Goal: Transaction & Acquisition: Purchase product/service

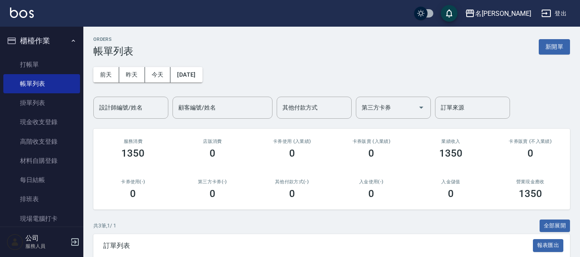
scroll to position [52, 0]
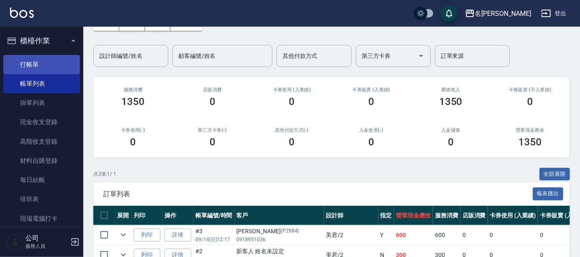
click at [47, 59] on link "打帳單" at bounding box center [41, 64] width 77 height 19
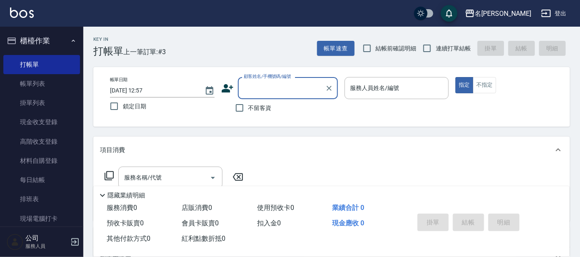
click at [278, 89] on input "顧客姓名/手機號碼/編號" at bounding box center [282, 88] width 80 height 15
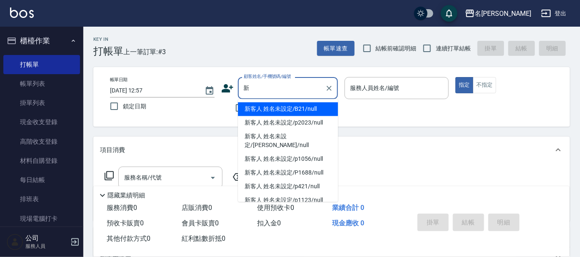
type input "薪"
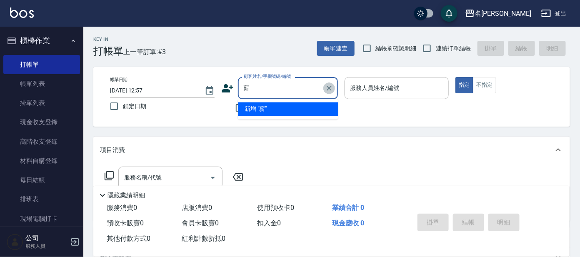
click at [329, 93] on button "Clear" at bounding box center [329, 88] width 12 height 12
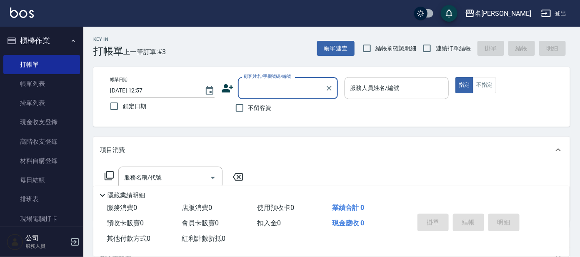
click at [302, 85] on input "顧客姓名/手機號碼/編號" at bounding box center [282, 88] width 80 height 15
type input "ㄇ"
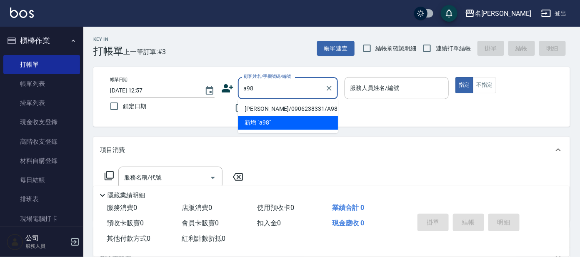
type input "[PERSON_NAME]/0906238331/A98"
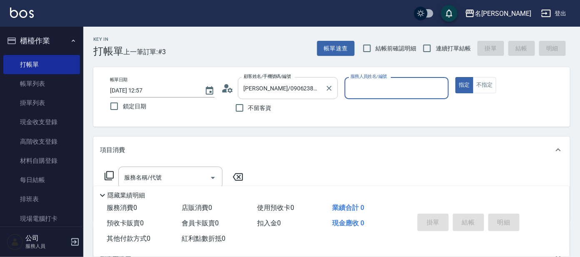
type input "[PERSON_NAME]-1"
click at [321, 80] on div "[PERSON_NAME]/0906238331/A98 顧客姓名/手機號碼/編號" at bounding box center [288, 88] width 100 height 22
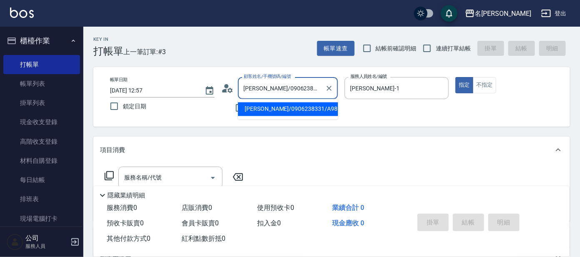
drag, startPoint x: 317, startPoint y: 86, endPoint x: 169, endPoint y: 71, distance: 148.2
click at [169, 71] on div "帳單日期 [DATE] 12:57 鎖定日期 顧客姓名/手機號碼/編號 [PERSON_NAME]/0906238331/A98 顧客姓名/手機號碼/編號 不…" at bounding box center [331, 97] width 476 height 60
type input "a89"
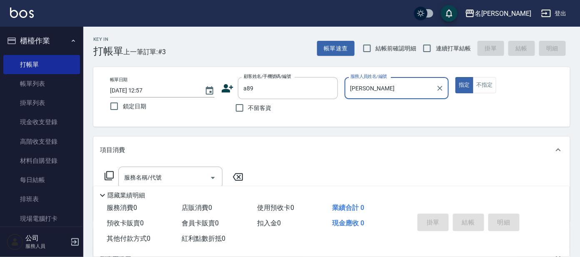
type input "宥"
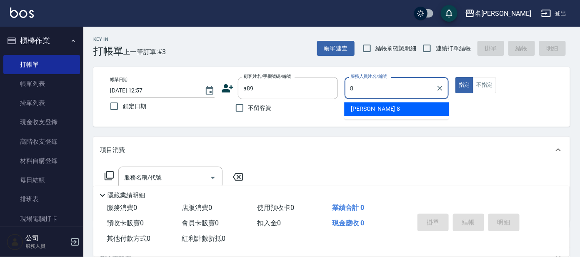
type input "[PERSON_NAME]-8"
type button "true"
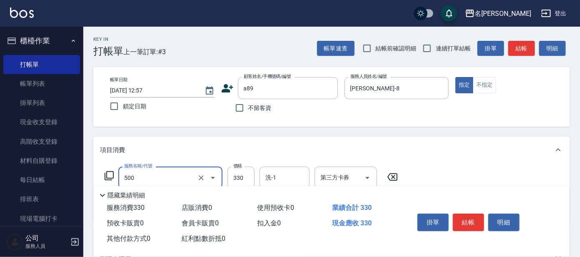
type input "高階洗髮(500)"
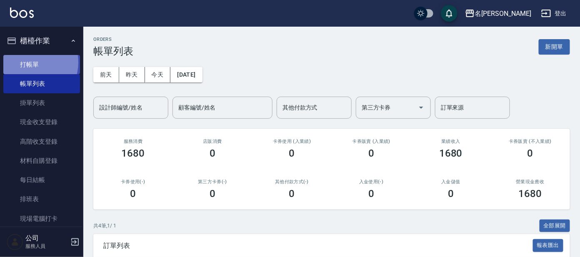
click at [27, 62] on link "打帳單" at bounding box center [41, 64] width 77 height 19
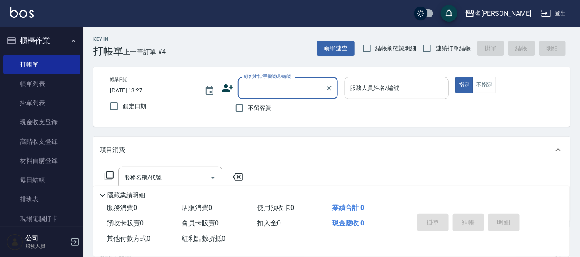
click at [293, 81] on input "顧客姓名/手機號碼/編號" at bounding box center [282, 88] width 80 height 15
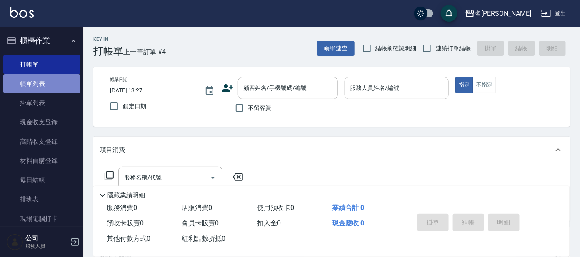
click at [57, 82] on link "帳單列表" at bounding box center [41, 83] width 77 height 19
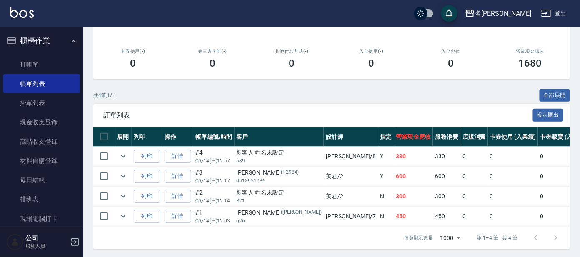
scroll to position [140, 0]
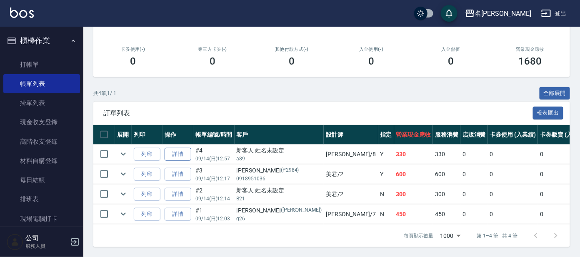
click at [182, 148] on link "詳情" at bounding box center [178, 154] width 27 height 13
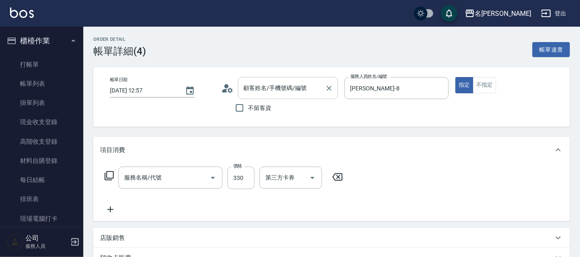
type input "[DATE] 12:57"
type input "[PERSON_NAME]-8"
type input "高階洗髮(500)"
type input "新客人 姓名未設定/a89/null"
click at [265, 97] on div "新客人 姓名未設定/a89/null 顧客姓名/手機號碼/編號" at bounding box center [288, 88] width 100 height 22
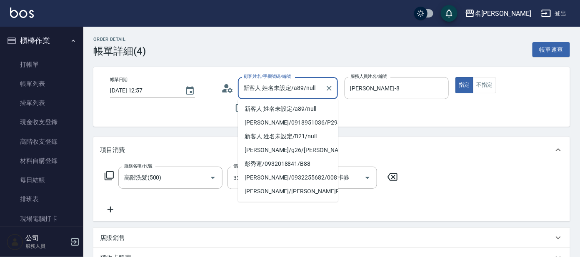
drag, startPoint x: 317, startPoint y: 92, endPoint x: 209, endPoint y: 97, distance: 107.6
click at [209, 97] on div "帳單日期 [DATE] 12:57 顧客姓名/手機號碼/編號 新客人 姓名未設定/a89/null 顧客姓名/手機號碼/編號 不留客資 服務人員姓名/編號 […" at bounding box center [331, 97] width 456 height 40
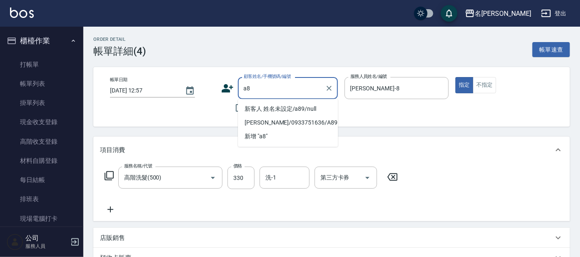
type input "a"
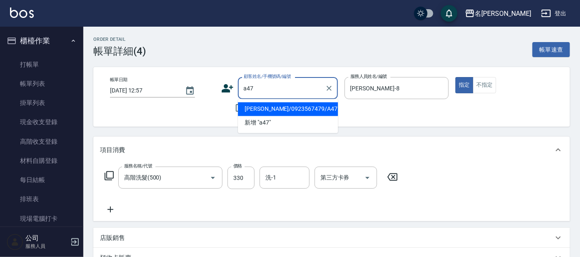
click at [294, 109] on li "[PERSON_NAME]/0923567479/A47" at bounding box center [288, 109] width 100 height 14
type input "[PERSON_NAME]/0923567479/A47"
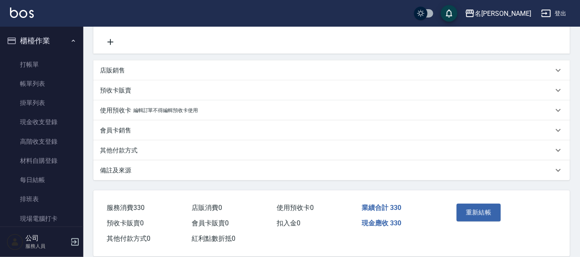
scroll to position [178, 0]
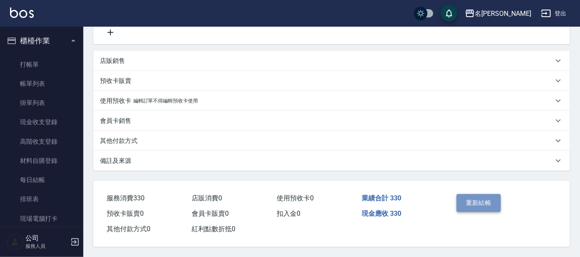
click at [493, 195] on button "重新結帳" at bounding box center [478, 202] width 44 height 17
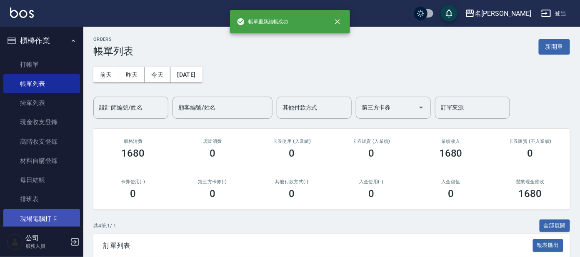
scroll to position [100, 0]
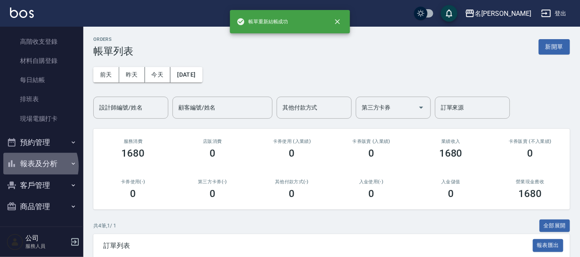
click at [34, 166] on button "報表及分析" at bounding box center [41, 164] width 77 height 22
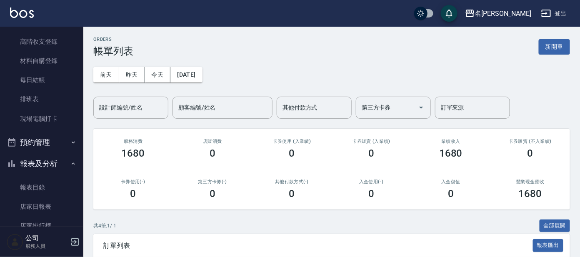
click at [32, 163] on button "報表及分析" at bounding box center [41, 164] width 77 height 22
click at [44, 190] on button "客戶管理" at bounding box center [41, 186] width 77 height 22
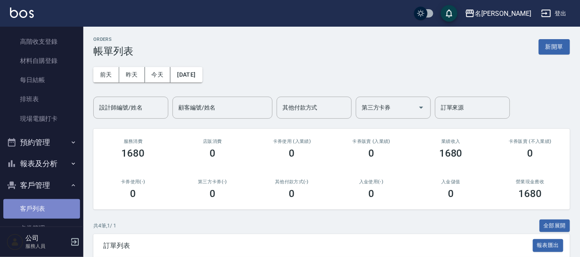
click at [44, 212] on link "客戶列表" at bounding box center [41, 208] width 77 height 19
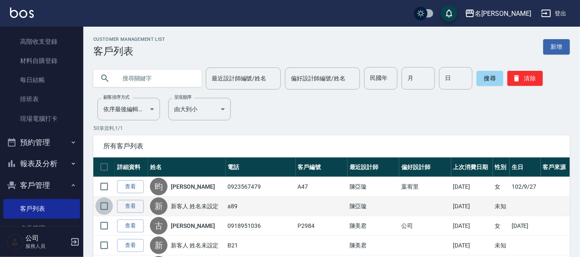
click at [105, 199] on input "checkbox" at bounding box center [103, 205] width 17 height 17
checkbox input "true"
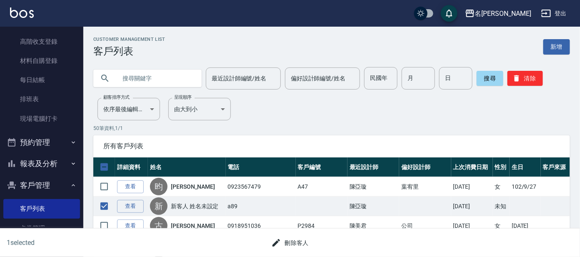
click at [298, 246] on button "刪除客人" at bounding box center [290, 242] width 44 height 15
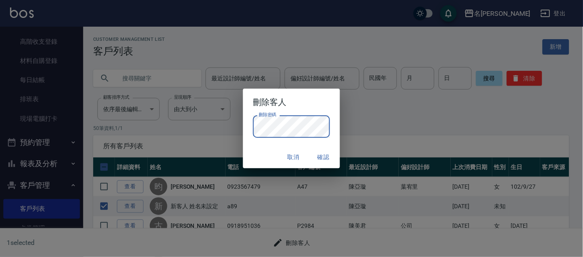
click at [322, 157] on button "確認" at bounding box center [323, 157] width 27 height 15
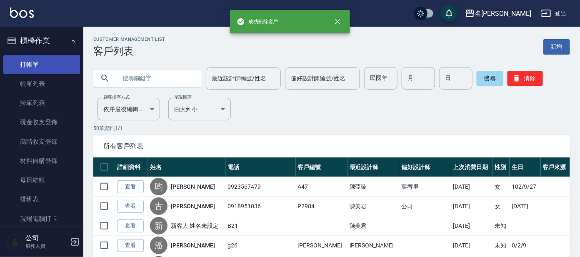
click at [34, 61] on link "打帳單" at bounding box center [41, 64] width 77 height 19
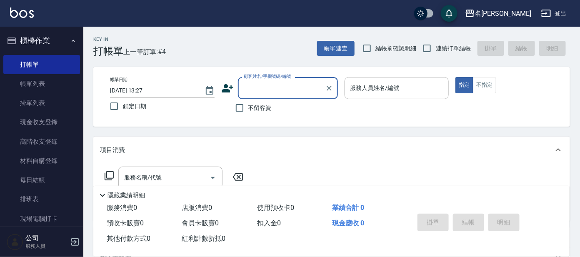
click at [299, 84] on input "顧客姓名/手機號碼/編號" at bounding box center [282, 88] width 80 height 15
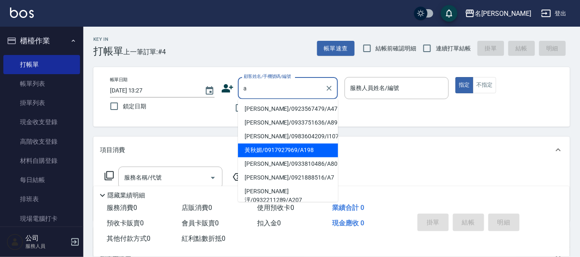
click at [268, 154] on li "黃秋媚/0917927969/A198" at bounding box center [288, 151] width 100 height 14
type input "黃秋媚/0917927969/A198"
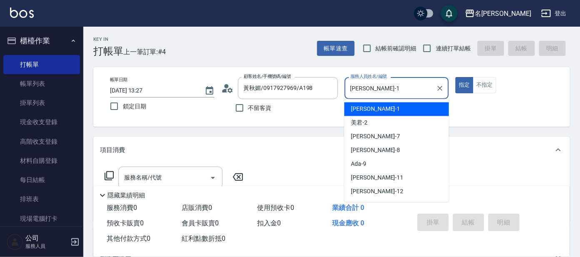
click at [394, 91] on input "[PERSON_NAME]-1" at bounding box center [390, 88] width 85 height 15
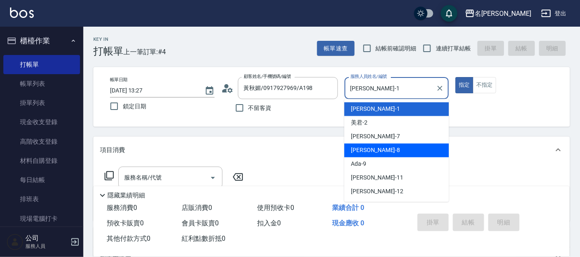
click at [375, 147] on div "[PERSON_NAME] -8" at bounding box center [396, 151] width 105 height 14
type input "[PERSON_NAME]-8"
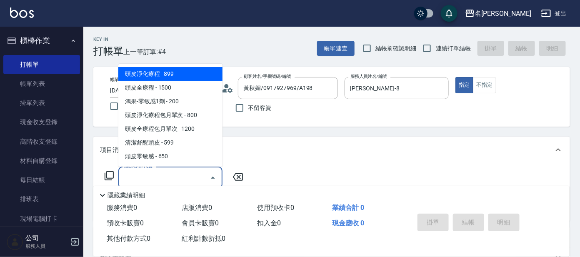
click at [178, 171] on input "服務名稱/代號" at bounding box center [164, 177] width 84 height 15
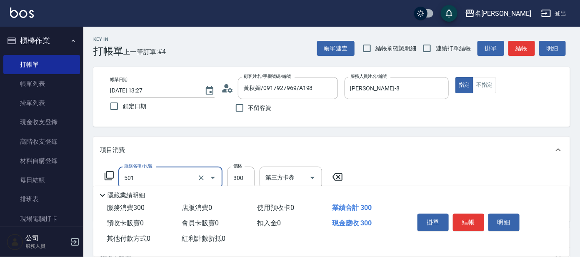
type input "洗髮(創意)(501)"
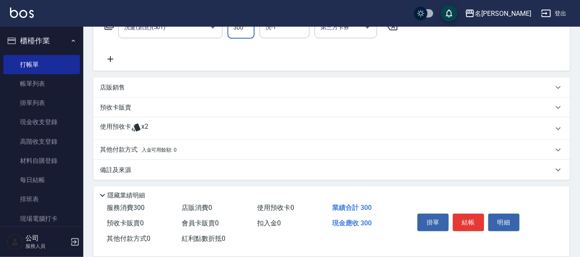
scroll to position [151, 0]
click at [146, 128] on span "x2" at bounding box center [144, 128] width 7 height 12
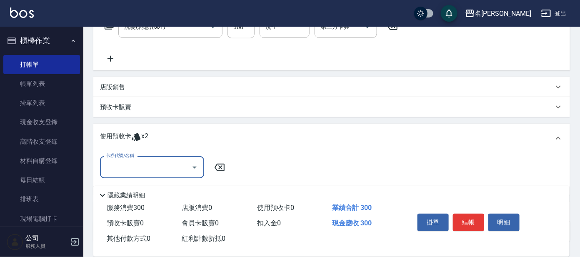
scroll to position [0, 0]
click at [151, 169] on input "卡券代號/名稱" at bounding box center [146, 167] width 84 height 15
click at [150, 192] on div "及光暈4段深層護髮 剩餘2張" at bounding box center [152, 188] width 104 height 14
type input "及光暈4段深層護髮"
click at [268, 165] on input "技術協助-1" at bounding box center [272, 167] width 55 height 15
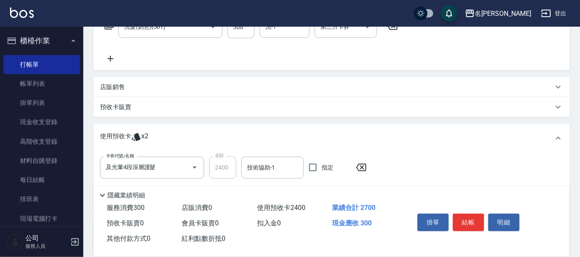
click at [412, 134] on div "使用預收卡 x2" at bounding box center [326, 138] width 453 height 12
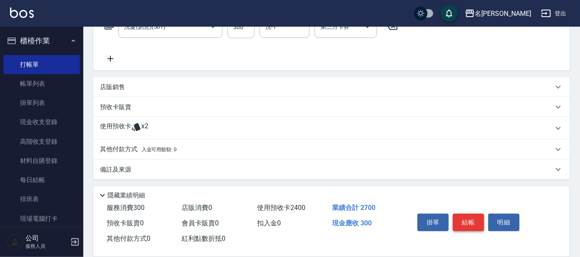
click at [472, 218] on button "結帳" at bounding box center [468, 222] width 31 height 17
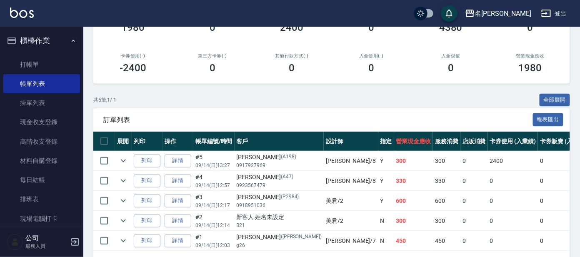
scroll to position [160, 0]
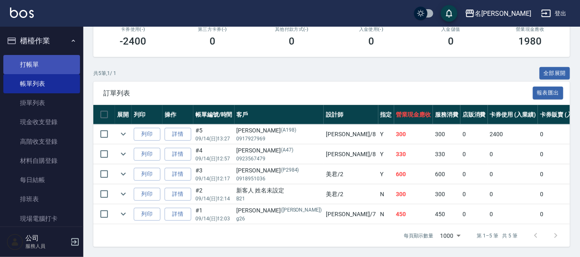
click at [49, 72] on link "打帳單" at bounding box center [41, 64] width 77 height 19
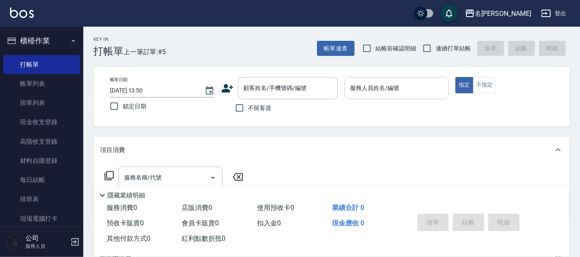
drag, startPoint x: 495, startPoint y: 95, endPoint x: 446, endPoint y: 95, distance: 48.3
click at [495, 94] on div "帳單日期 [DATE] 13:50 鎖定日期 顧客姓名/手機號碼/編號 顧客姓名/手機號碼/編號 不留客資 服務人員姓名/編號 服務人員姓名/編號 指定 不指定" at bounding box center [331, 97] width 456 height 40
click at [491, 87] on button "不指定" at bounding box center [484, 85] width 23 height 16
click at [379, 96] on div "服務人員姓名/編號" at bounding box center [396, 88] width 105 height 22
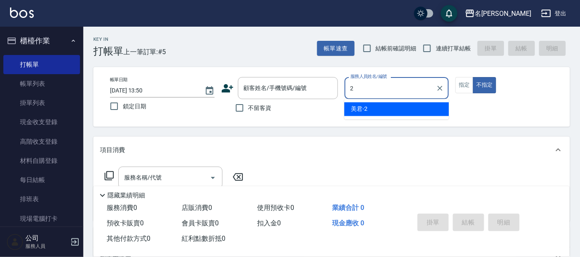
type input "美君-2"
type button "false"
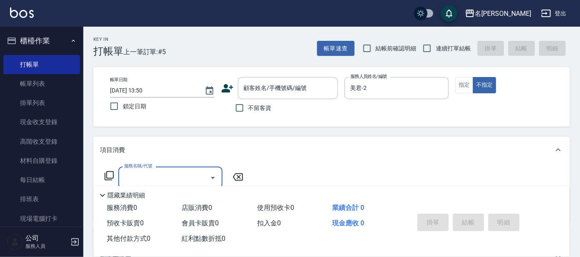
click at [290, 74] on div "帳單日期 [DATE] 13:50 鎖定日期 顧客姓名/手機號碼/編號 顧客姓名/手機號碼/編號 不留客資 服務人員姓名/編號 美君-2 服務人員姓名/編號 …" at bounding box center [331, 97] width 476 height 60
click at [292, 82] on input "顧客姓名/手機號碼/編號" at bounding box center [282, 88] width 80 height 15
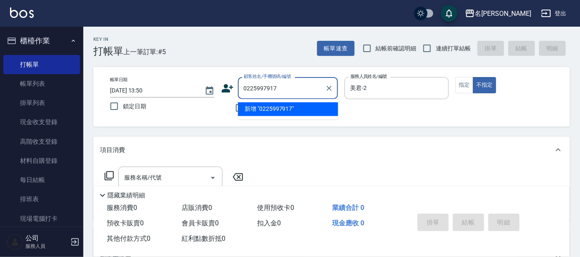
click at [473, 77] on button "不指定" at bounding box center [484, 85] width 23 height 16
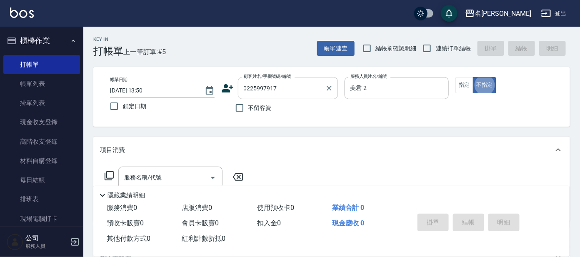
click at [303, 91] on input "0225997917" at bounding box center [282, 88] width 80 height 15
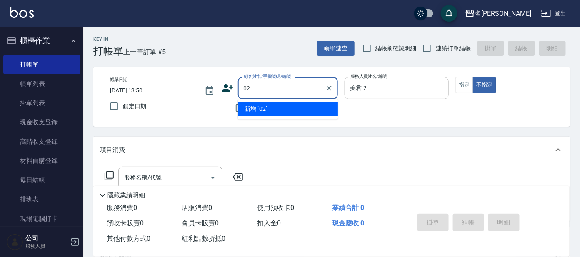
type input "0"
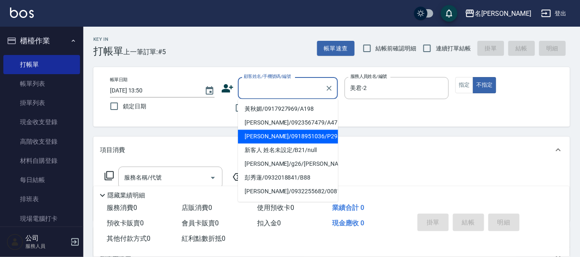
click at [271, 83] on input "顧客姓名/手機號碼/編號" at bounding box center [282, 88] width 80 height 15
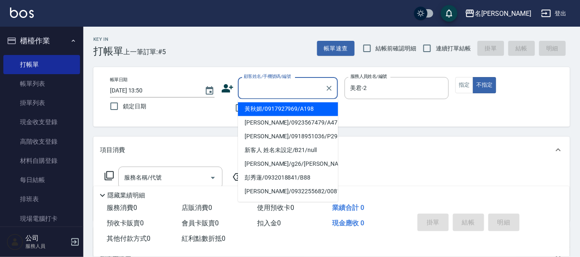
drag, startPoint x: 432, startPoint y: 135, endPoint x: 422, endPoint y: 126, distance: 13.0
click at [434, 136] on div "Key In 打帳單 上一筆訂單:#5 帳單速查 結帳前確認明細 連續打單結帳 掛單 結帳 明細 帳單日期 [DATE] 13:50 鎖定日期 顧客姓名/手機…" at bounding box center [331, 216] width 496 height 379
click at [266, 92] on input "顧客姓名/手機號碼/編號" at bounding box center [282, 88] width 80 height 15
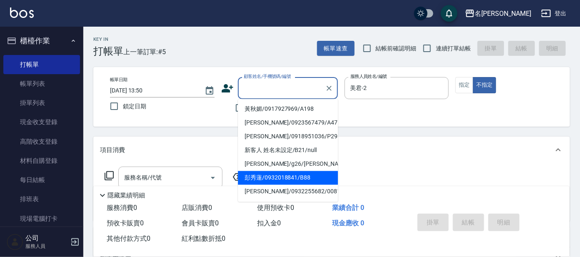
click at [513, 142] on div "項目消費" at bounding box center [331, 150] width 476 height 27
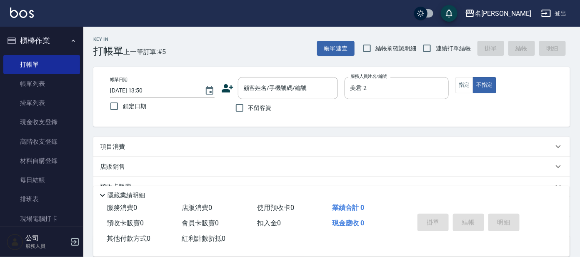
click at [513, 142] on div "項目消費" at bounding box center [331, 147] width 476 height 20
click at [516, 139] on div "項目消費" at bounding box center [331, 147] width 476 height 20
click at [516, 134] on div "Key In 打帳單 上一筆訂單:#5 帳單速查 結帳前確認明細 連續打單結帳 掛單 結帳 明細 帳單日期 [DATE] 13:50 鎖定日期 顧客姓名/手機…" at bounding box center [331, 181] width 496 height 308
click at [294, 90] on div "顧客姓名/手機號碼/編號 顧客姓名/手機號碼/編號" at bounding box center [288, 88] width 100 height 22
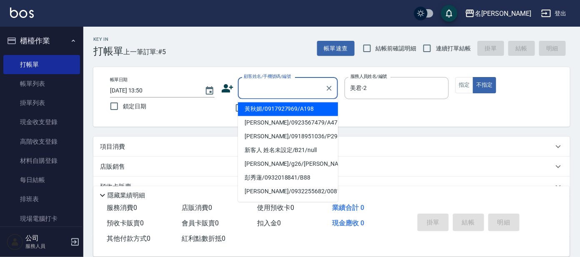
click at [282, 95] on div "顧客姓名/手機號碼/編號" at bounding box center [288, 88] width 100 height 22
click at [270, 92] on input "顧客姓名/手機號碼/編號" at bounding box center [282, 88] width 80 height 15
click at [268, 92] on input "顧客姓名/手機號碼/編號" at bounding box center [282, 88] width 80 height 15
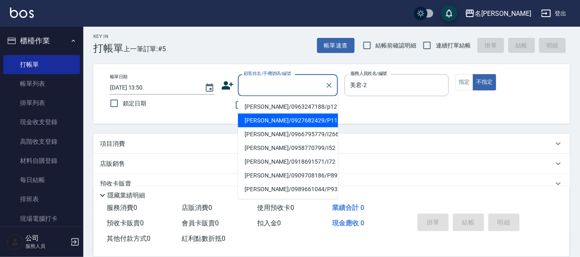
scroll to position [0, 0]
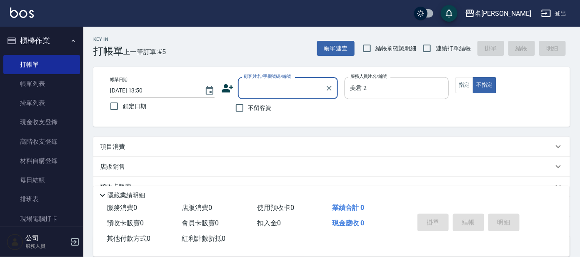
click at [309, 85] on input "顧客姓名/手機號碼/編號" at bounding box center [282, 88] width 80 height 15
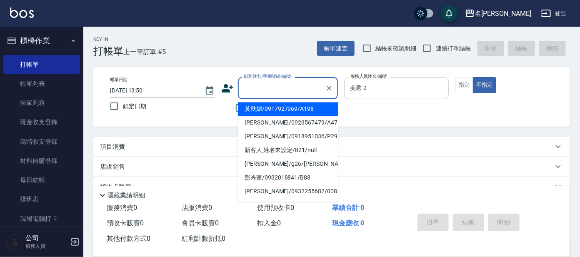
click at [287, 62] on div "Key In 打帳單 上一筆訂單:#5 帳單速查 結帳前確認明細 連續打單結帳 掛單 結帳 明細 帳單日期 [DATE] 13:50 鎖定日期 顧客姓名/手機…" at bounding box center [331, 181] width 496 height 308
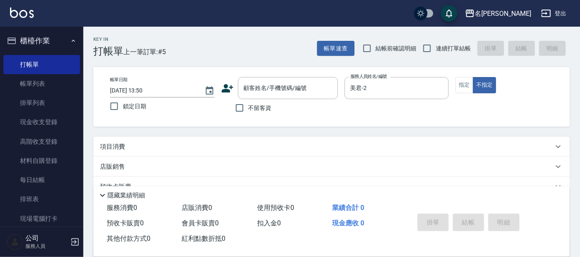
click at [268, 74] on div "帳單日期 [DATE] 13:50 鎖定日期 顧客姓名/手機號碼/編號 顧客姓名/手機號碼/編號 不留客資 服務人員姓名/編號 美君-2 服務人員姓名/編號 …" at bounding box center [331, 97] width 476 height 60
click at [268, 80] on div "顧客姓名/手機號碼/編號" at bounding box center [288, 88] width 100 height 22
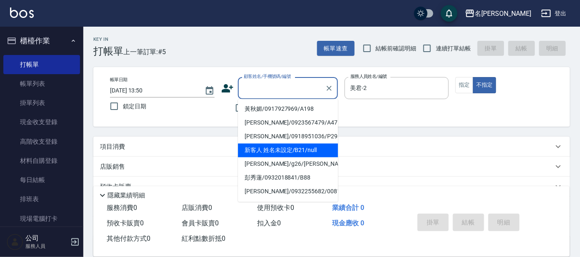
click at [187, 24] on div "名[PERSON_NAME]出" at bounding box center [290, 13] width 580 height 27
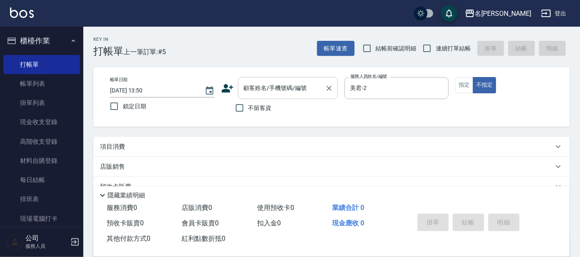
click at [250, 88] on div "顧客姓名/手機號碼/編號 顧客姓名/手機號碼/編號" at bounding box center [288, 88] width 100 height 22
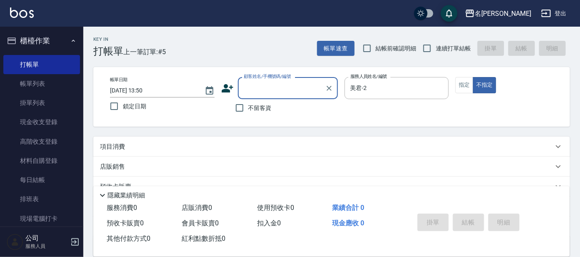
click at [250, 88] on input "顧客姓名/手機號碼/編號" at bounding box center [282, 88] width 80 height 15
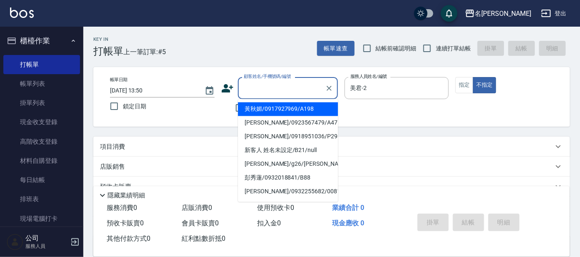
click at [250, 88] on input "顧客姓名/手機號碼/編號" at bounding box center [282, 88] width 80 height 15
click at [249, 86] on input "顧客姓名/手機號碼/編號" at bounding box center [282, 88] width 80 height 15
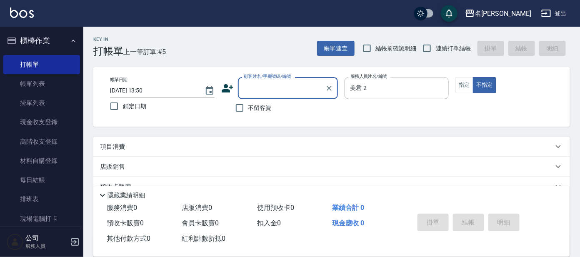
click at [250, 84] on input "顧客姓名/手機號碼/編號" at bounding box center [282, 88] width 80 height 15
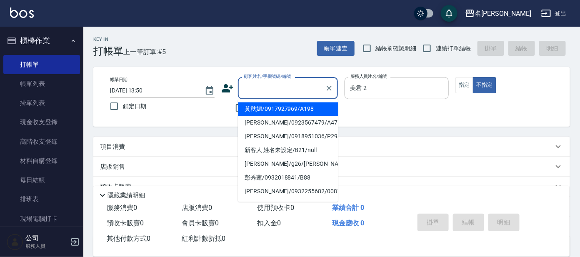
click at [250, 84] on input "顧客姓名/手機號碼/編號" at bounding box center [282, 88] width 80 height 15
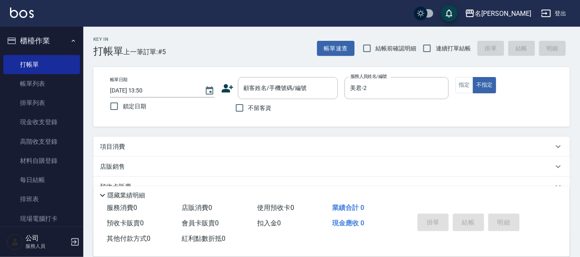
click at [205, 116] on div "帳單日期 [DATE] 13:50 鎖定日期 顧客姓名/手機號碼/編號 顧客姓名/手機號碼/編號 不留客資 服務人員姓名/編號 美君-2 服務人員姓名/編號 …" at bounding box center [331, 97] width 456 height 40
click at [311, 91] on input "顧客姓名/手機號碼/編號" at bounding box center [282, 88] width 80 height 15
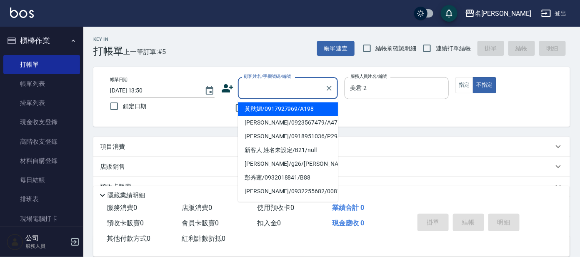
type input "B"
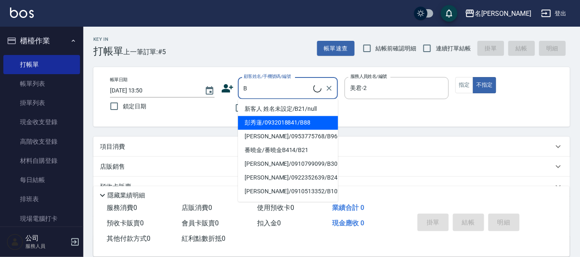
scroll to position [189, 0]
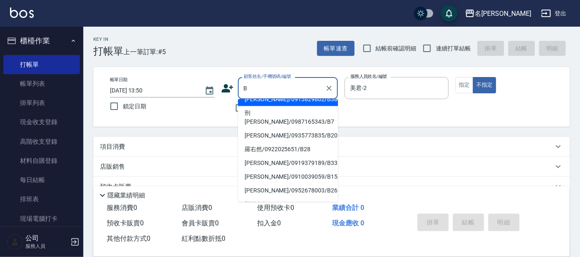
click at [299, 84] on input "B" at bounding box center [282, 88] width 80 height 15
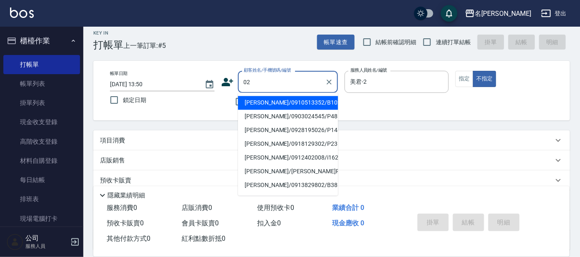
scroll to position [0, 0]
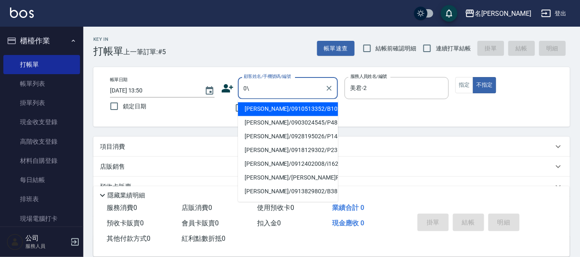
type input "0"
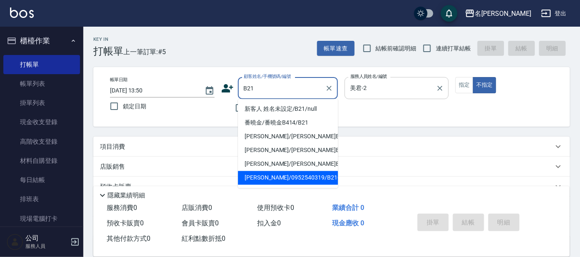
type input "B21"
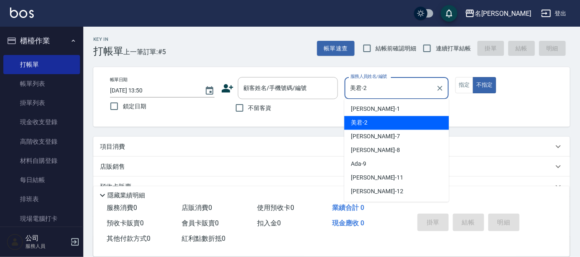
click at [384, 89] on input "美君-2" at bounding box center [390, 88] width 85 height 15
click at [286, 91] on div "顧客姓名/手機號碼/編號 顧客姓名/手機號碼/編號" at bounding box center [288, 88] width 100 height 22
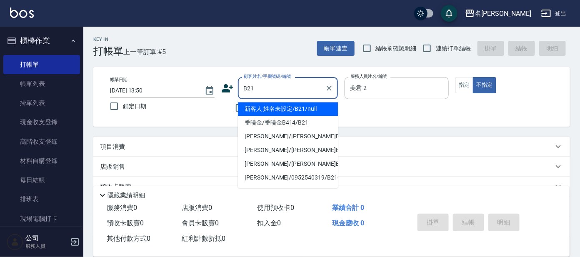
click at [473, 77] on button "不指定" at bounding box center [484, 85] width 23 height 16
type input "新客人 姓名未設定/B21/null"
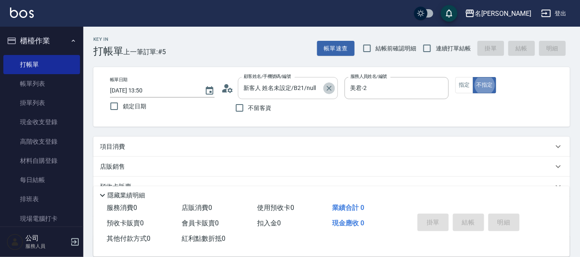
click at [326, 91] on icon "Clear" at bounding box center [329, 88] width 8 height 8
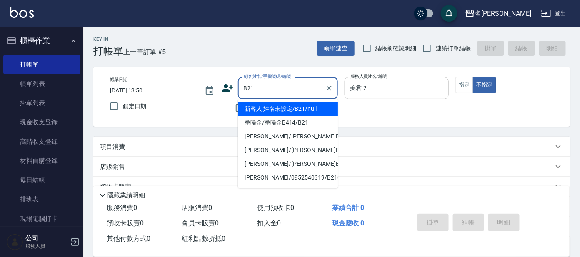
click at [291, 88] on input "B21" at bounding box center [282, 88] width 80 height 15
click at [292, 87] on input "B21" at bounding box center [282, 88] width 80 height 15
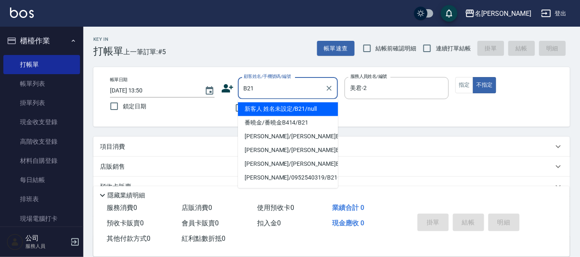
click at [290, 87] on input "B21" at bounding box center [282, 88] width 80 height 15
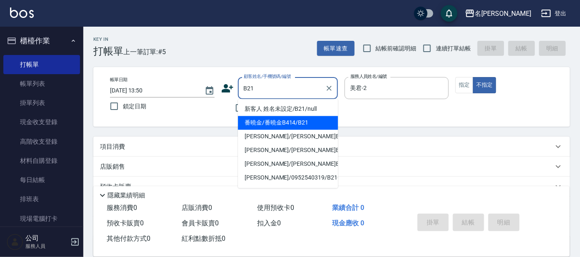
type input "B21"
click at [377, 128] on div "Key In 打帳單 上一筆訂單:#5 帳單速查 結帳前確認明細 連續打單結帳 掛單 結帳 明細 帳單日期 [DATE] 13:50 鎖定日期 顧客姓名/手機…" at bounding box center [331, 181] width 496 height 308
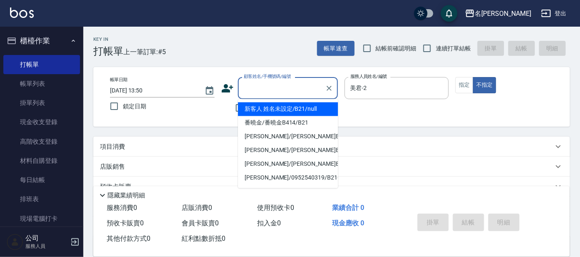
click at [305, 85] on input "顧客姓名/手機號碼/編號" at bounding box center [282, 88] width 80 height 15
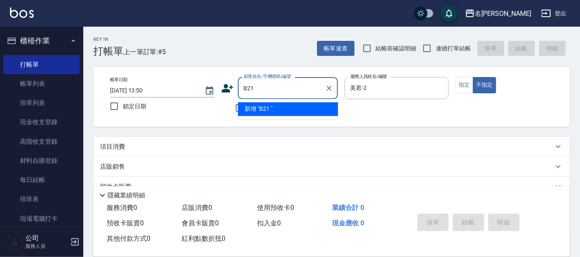
click at [266, 105] on li "新增 "B21 "" at bounding box center [288, 109] width 100 height 14
type input "B21"
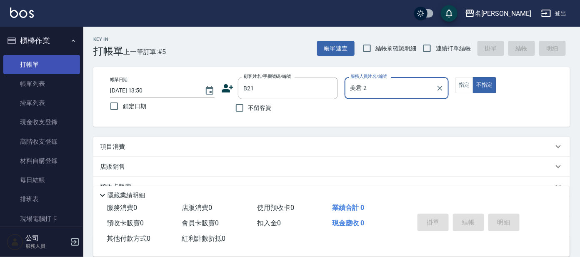
click at [48, 65] on link "打帳單" at bounding box center [41, 64] width 77 height 19
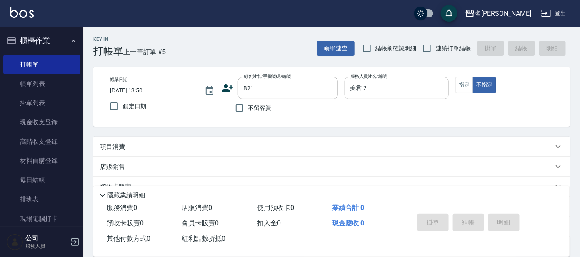
click at [58, 38] on button "櫃檯作業" at bounding box center [41, 41] width 77 height 22
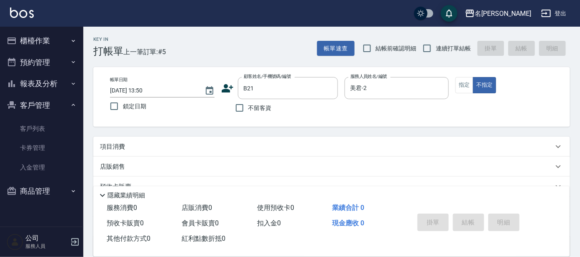
click at [58, 42] on button "櫃檯作業" at bounding box center [41, 41] width 77 height 22
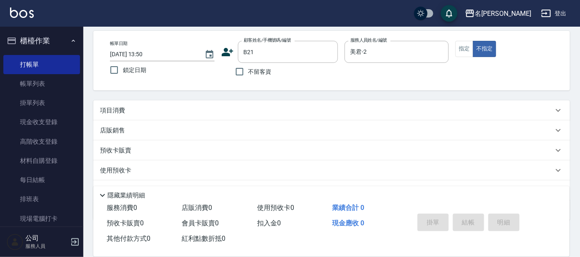
scroll to position [52, 0]
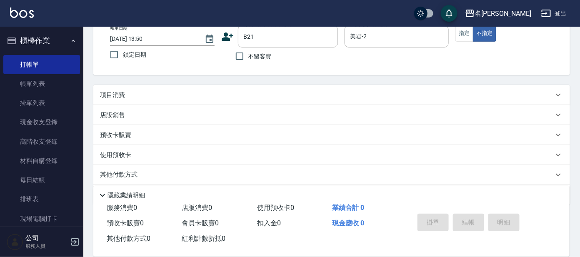
click at [166, 94] on div "項目消費" at bounding box center [326, 95] width 453 height 9
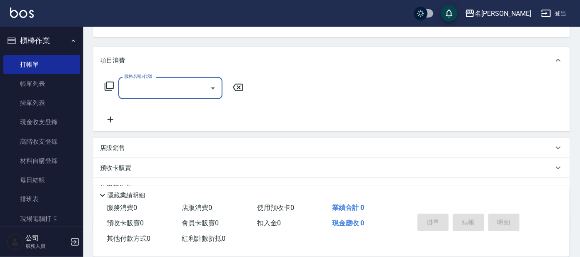
scroll to position [44, 0]
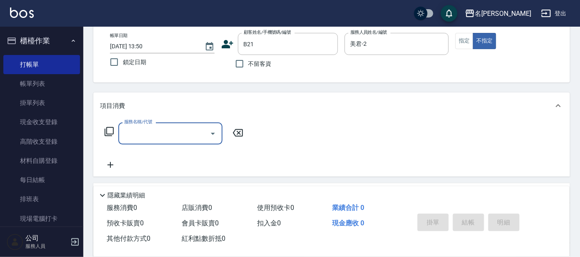
click at [108, 128] on icon at bounding box center [109, 132] width 10 height 10
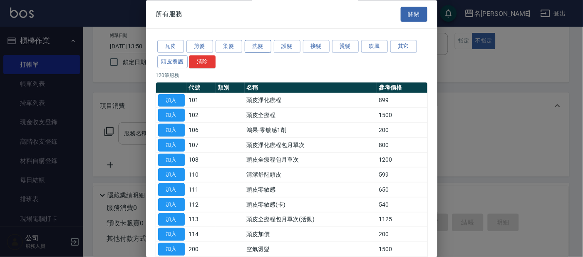
click at [259, 43] on button "洗髮" at bounding box center [258, 46] width 27 height 13
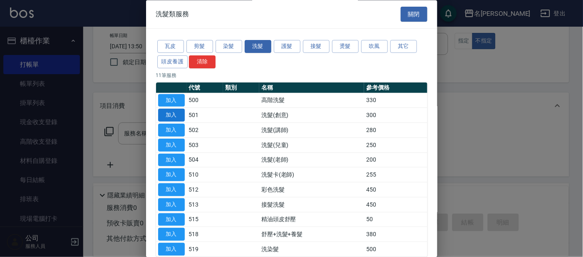
click at [169, 115] on button "加入" at bounding box center [171, 115] width 27 height 13
type input "洗髮(創意)(501)"
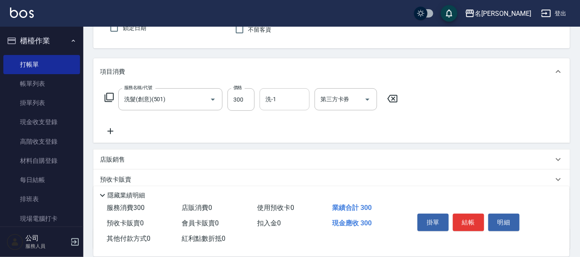
scroll to position [96, 0]
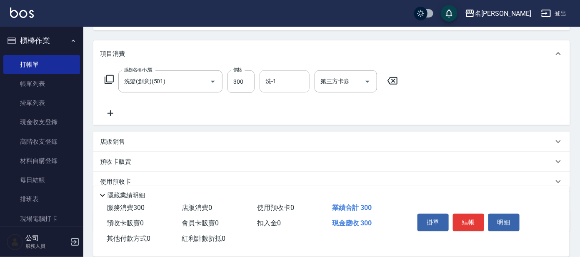
click at [268, 85] on div "洗-1 洗-1" at bounding box center [284, 81] width 50 height 22
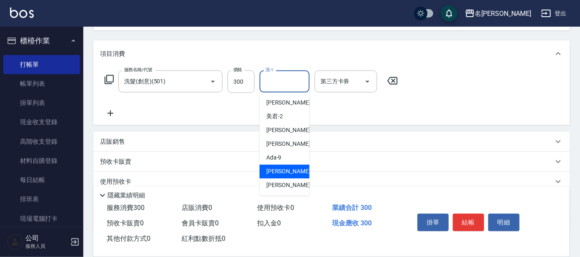
scroll to position [52, 0]
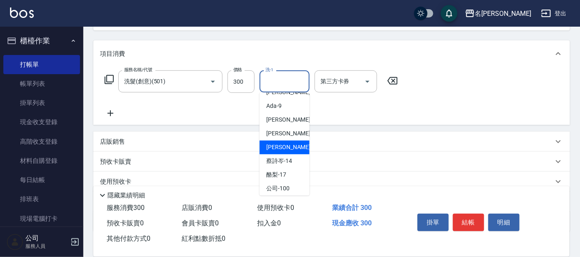
click at [278, 144] on span "[PERSON_NAME] -13" at bounding box center [292, 147] width 52 height 9
type input "[PERSON_NAME]-13"
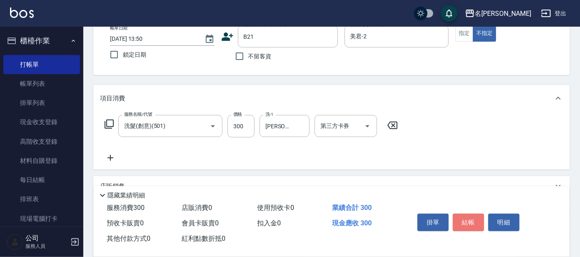
drag, startPoint x: 467, startPoint y: 221, endPoint x: 466, endPoint y: 217, distance: 4.2
click at [467, 222] on button "結帳" at bounding box center [468, 222] width 31 height 17
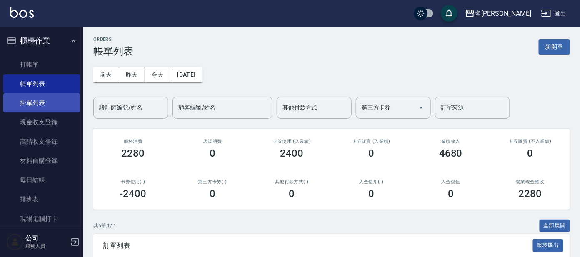
click at [43, 102] on link "掛單列表" at bounding box center [41, 102] width 77 height 19
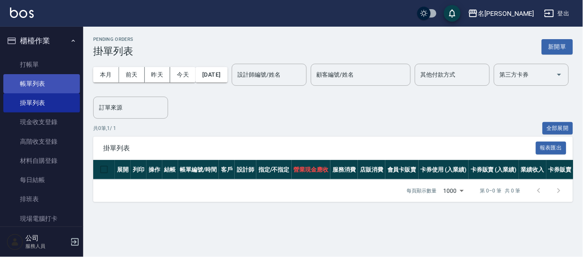
click at [40, 84] on link "帳單列表" at bounding box center [41, 83] width 77 height 19
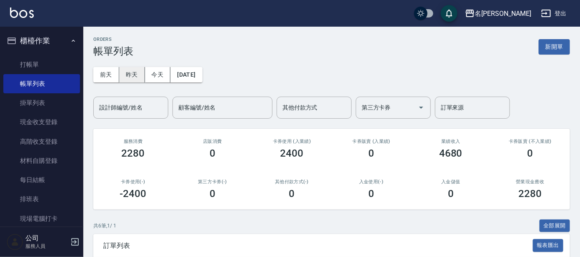
click at [130, 72] on button "昨天" at bounding box center [132, 74] width 26 height 15
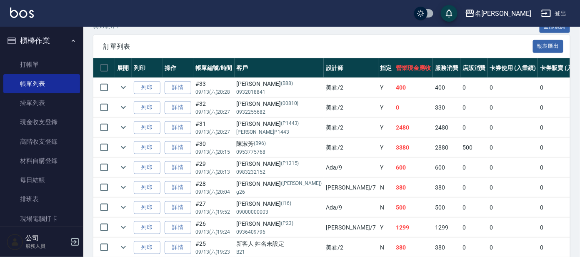
scroll to position [251, 0]
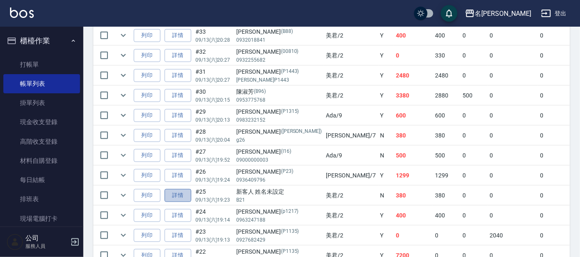
click at [187, 196] on link "詳情" at bounding box center [178, 195] width 27 height 13
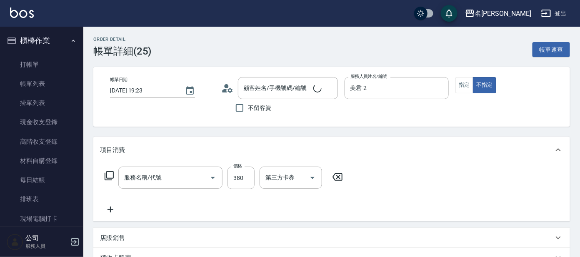
type input "[DATE] 19:23"
type input "美君-2"
type input "新客人 姓名未設定/B21/null"
type input "舒壓+洗髮+養髮(518)"
click at [331, 90] on icon "Clear" at bounding box center [329, 88] width 8 height 8
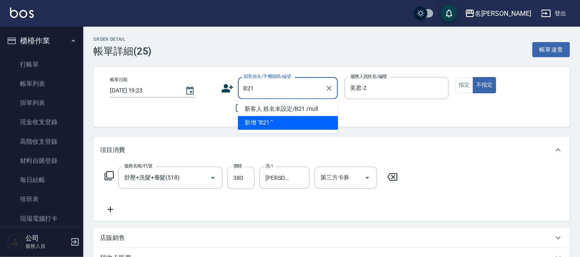
drag, startPoint x: 309, startPoint y: 123, endPoint x: 311, endPoint y: 104, distance: 19.3
click at [308, 122] on li "新增 "B21 "" at bounding box center [288, 123] width 100 height 14
type input "B21"
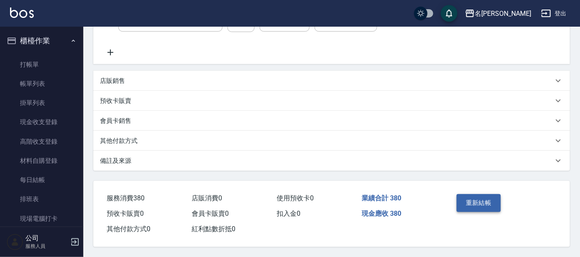
scroll to position [159, 0]
click at [464, 205] on button "重新結帳" at bounding box center [478, 202] width 44 height 17
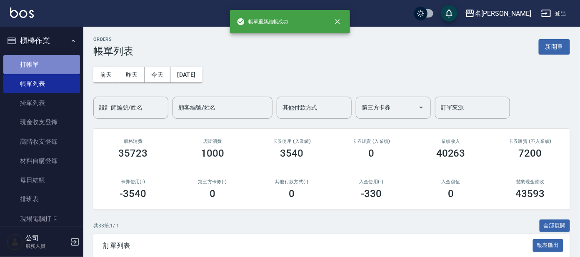
drag, startPoint x: 55, startPoint y: 60, endPoint x: 62, endPoint y: 59, distance: 6.9
click at [55, 60] on link "打帳單" at bounding box center [41, 64] width 77 height 19
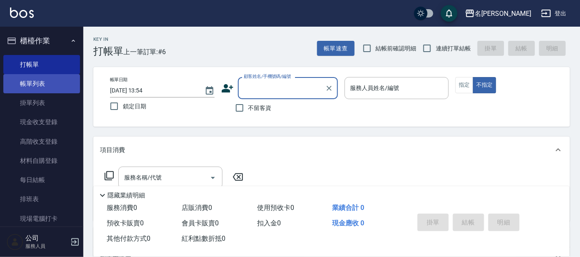
click at [53, 81] on link "帳單列表" at bounding box center [41, 83] width 77 height 19
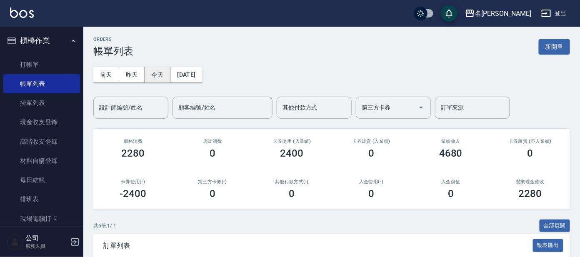
click at [164, 79] on button "今天" at bounding box center [158, 74] width 26 height 15
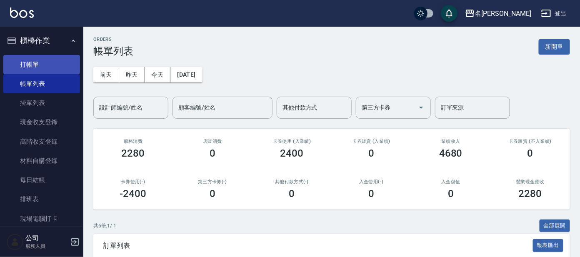
click at [37, 69] on link "打帳單" at bounding box center [41, 64] width 77 height 19
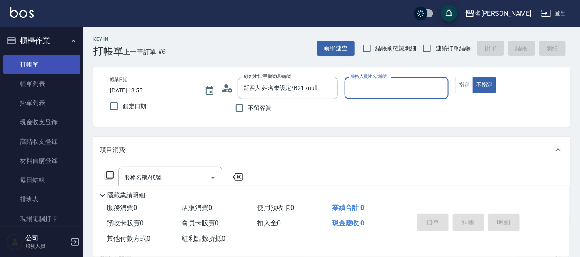
type input "番曉金/番曉金B414/B21"
type input "美君-2"
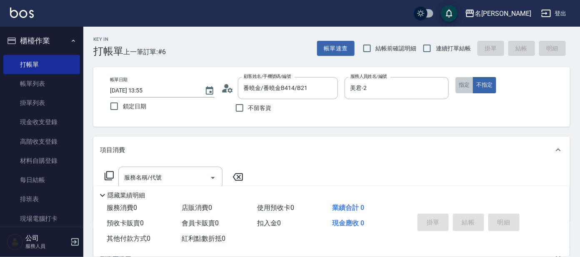
click at [469, 87] on button "指定" at bounding box center [464, 85] width 18 height 16
click at [163, 175] on input "服務名稱/代號" at bounding box center [164, 177] width 84 height 15
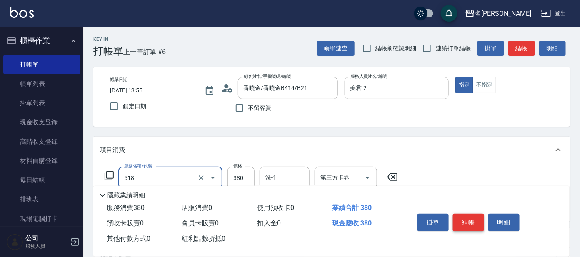
type input "舒壓+洗髮+養髮(518)"
click at [466, 216] on button "結帳" at bounding box center [468, 222] width 31 height 17
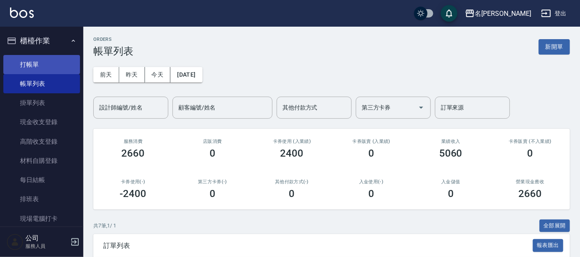
click at [50, 56] on link "打帳單" at bounding box center [41, 64] width 77 height 19
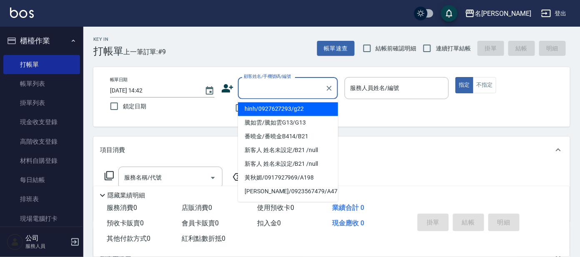
drag, startPoint x: 308, startPoint y: 85, endPoint x: 294, endPoint y: 87, distance: 13.9
click at [301, 86] on input "顧客姓名/手機號碼/編號" at bounding box center [282, 88] width 80 height 15
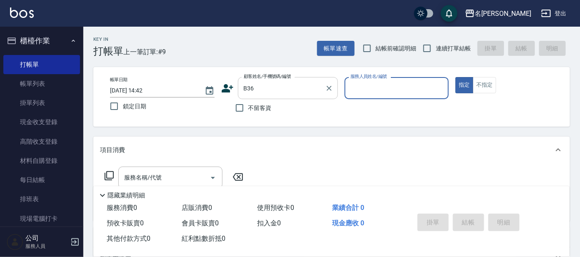
type input "[PERSON_NAME]/0919912138/B36"
type input "美君-2"
drag, startPoint x: 331, startPoint y: 86, endPoint x: 429, endPoint y: 92, distance: 98.1
click at [332, 85] on icon "Clear" at bounding box center [329, 88] width 8 height 8
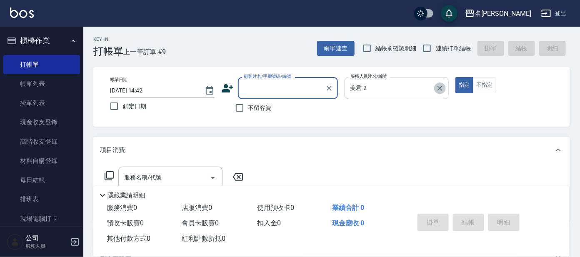
click at [436, 87] on icon "Clear" at bounding box center [440, 88] width 8 height 8
